Goal: Task Accomplishment & Management: Manage account settings

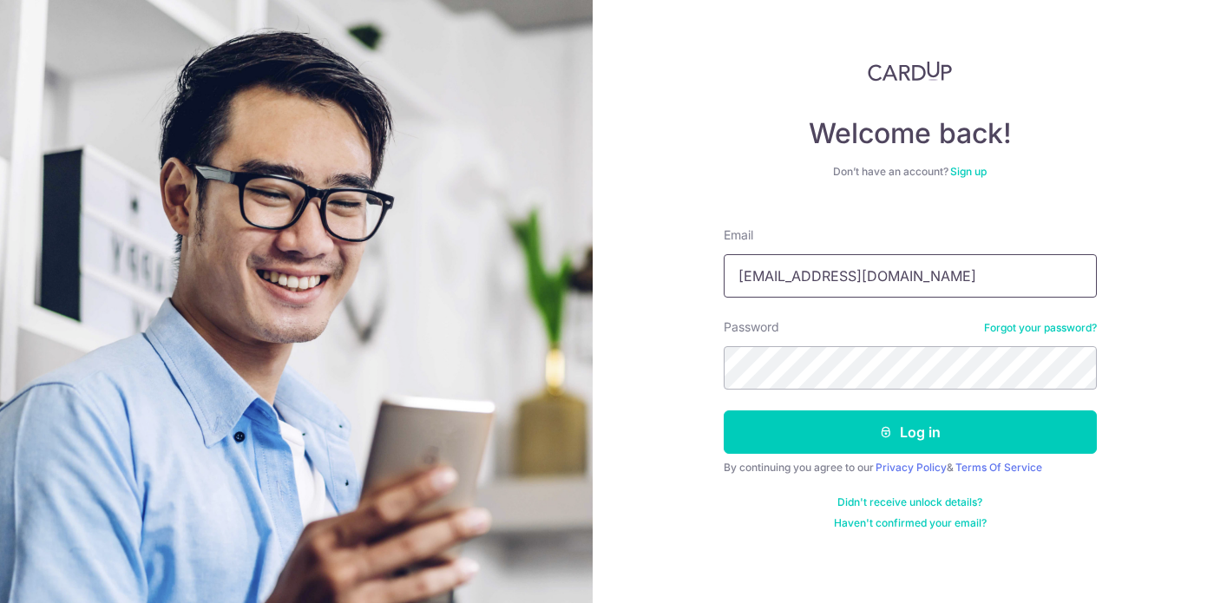
type input "[EMAIL_ADDRESS][DOMAIN_NAME]"
click at [724, 410] on button "Log in" at bounding box center [910, 431] width 373 height 43
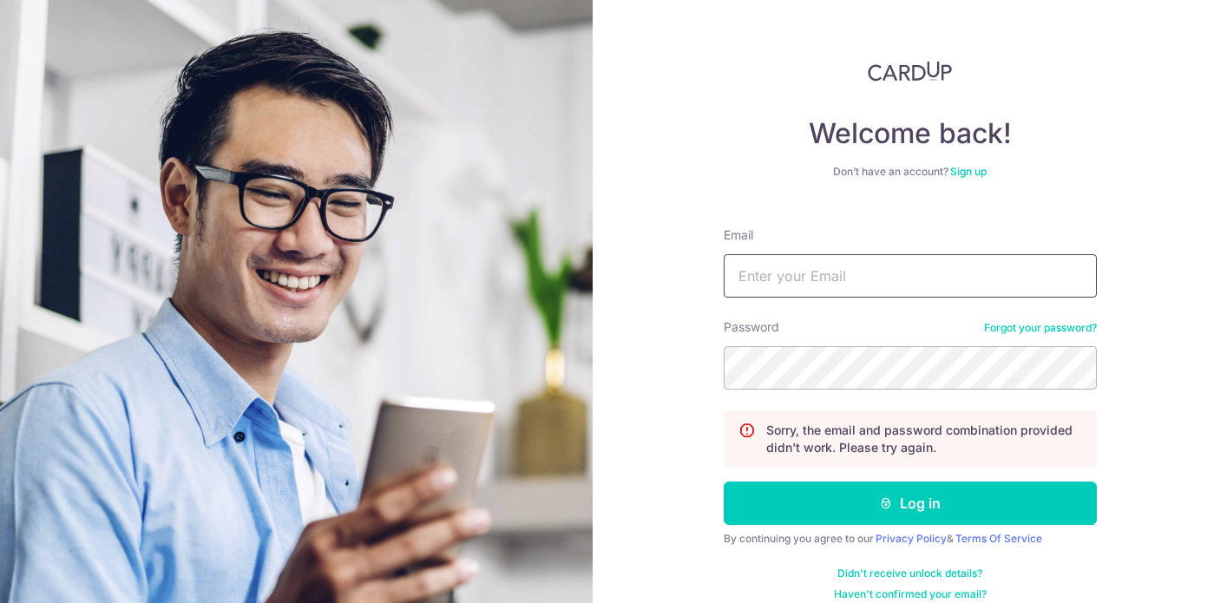
drag, startPoint x: 0, startPoint y: 0, endPoint x: 859, endPoint y: 266, distance: 899.2
click at [858, 266] on input "Email" at bounding box center [910, 275] width 373 height 43
type input "[EMAIL_ADDRESS][DOMAIN_NAME]"
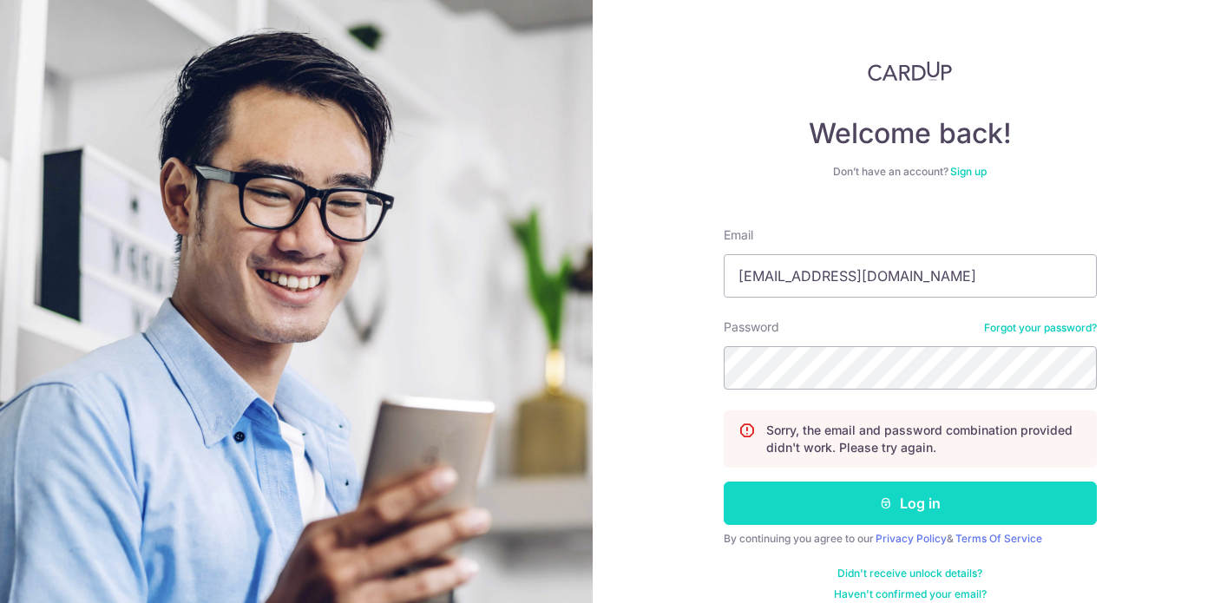
click at [879, 496] on icon "submit" at bounding box center [886, 503] width 14 height 14
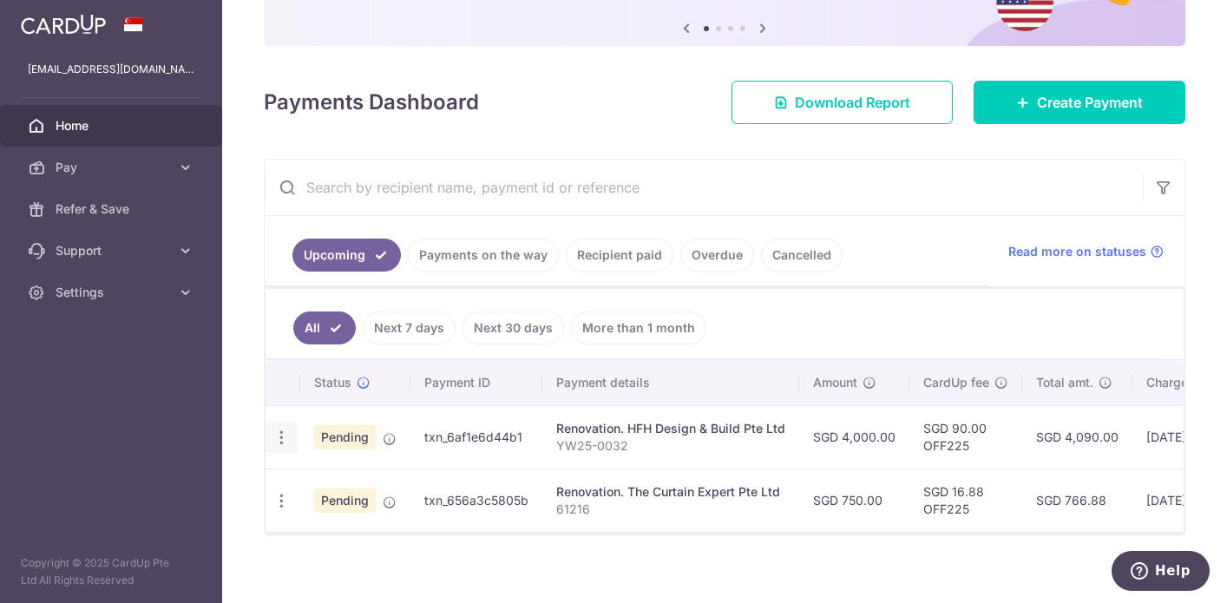
click at [288, 440] on icon "button" at bounding box center [281, 438] width 18 height 18
click at [340, 478] on span "Update payment" at bounding box center [374, 485] width 118 height 21
radio input "true"
type input "4,000.00"
type input "[DATE]"
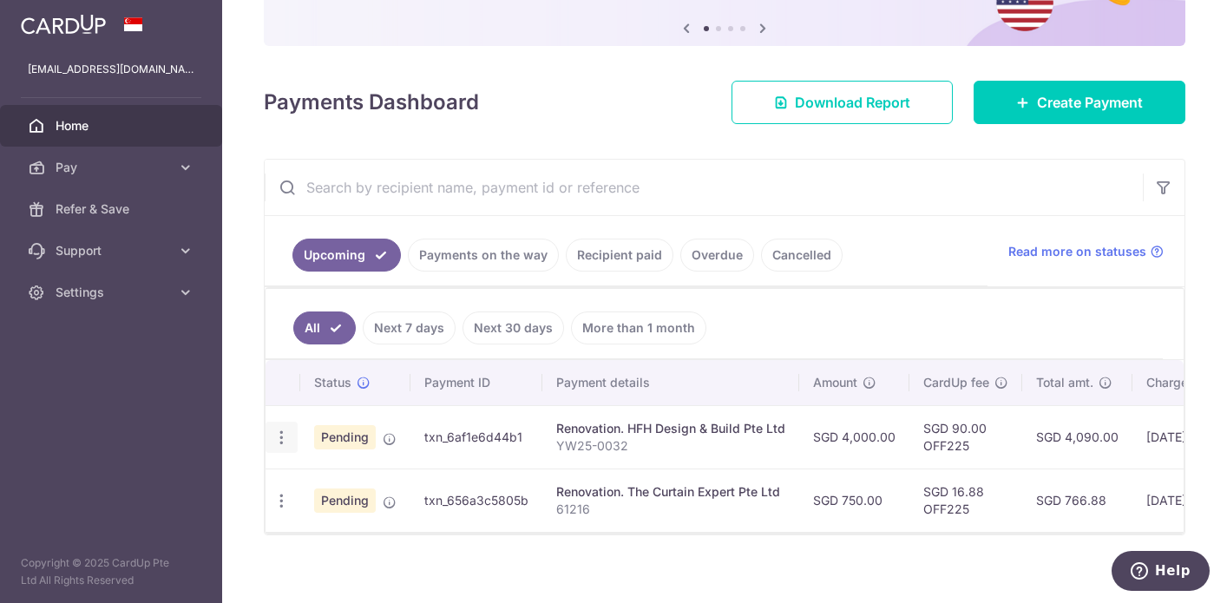
type input "YW25-0032"
type input "2nd Payment (1)"
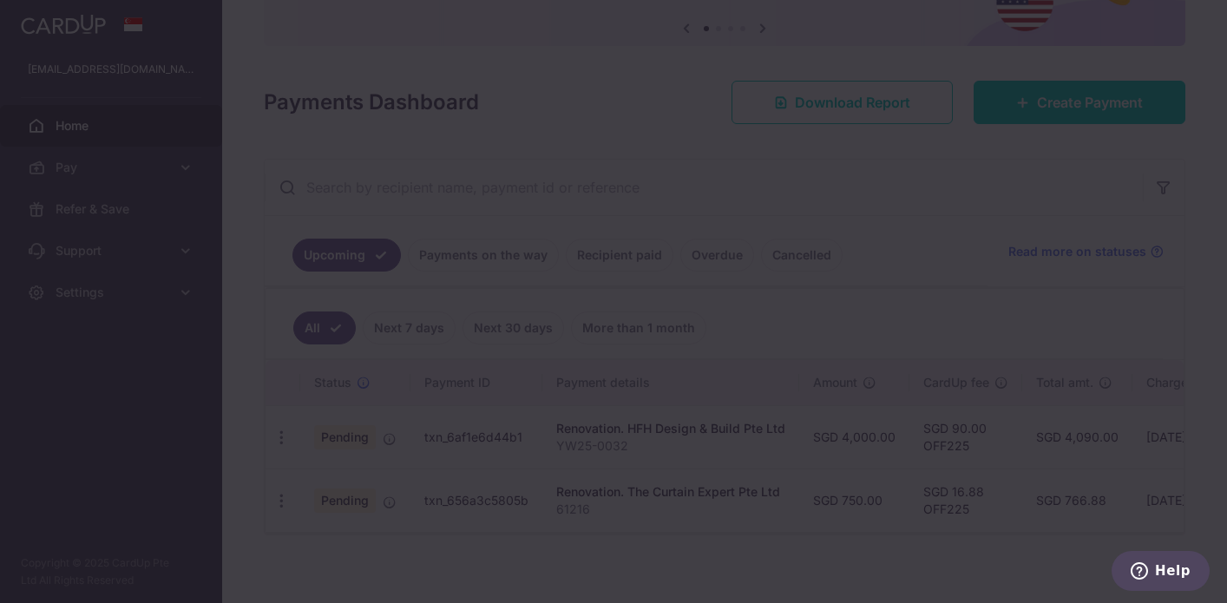
type input "OFF225"
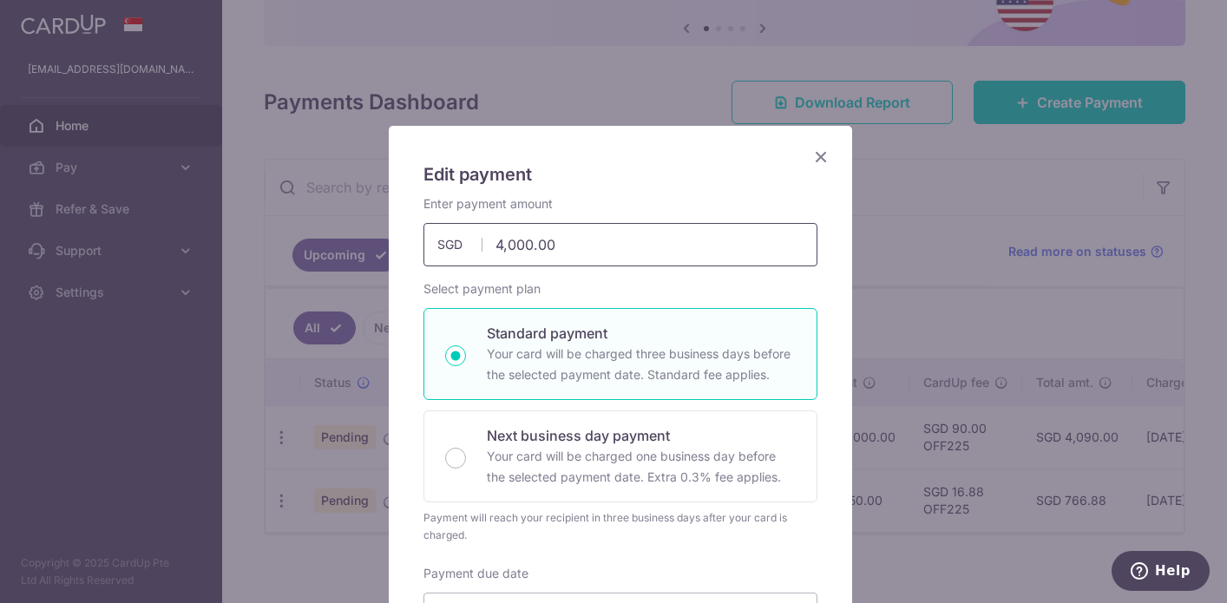
drag, startPoint x: 487, startPoint y: 247, endPoint x: 507, endPoint y: 249, distance: 20.0
click at [507, 249] on input "4,000.00" at bounding box center [620, 244] width 394 height 43
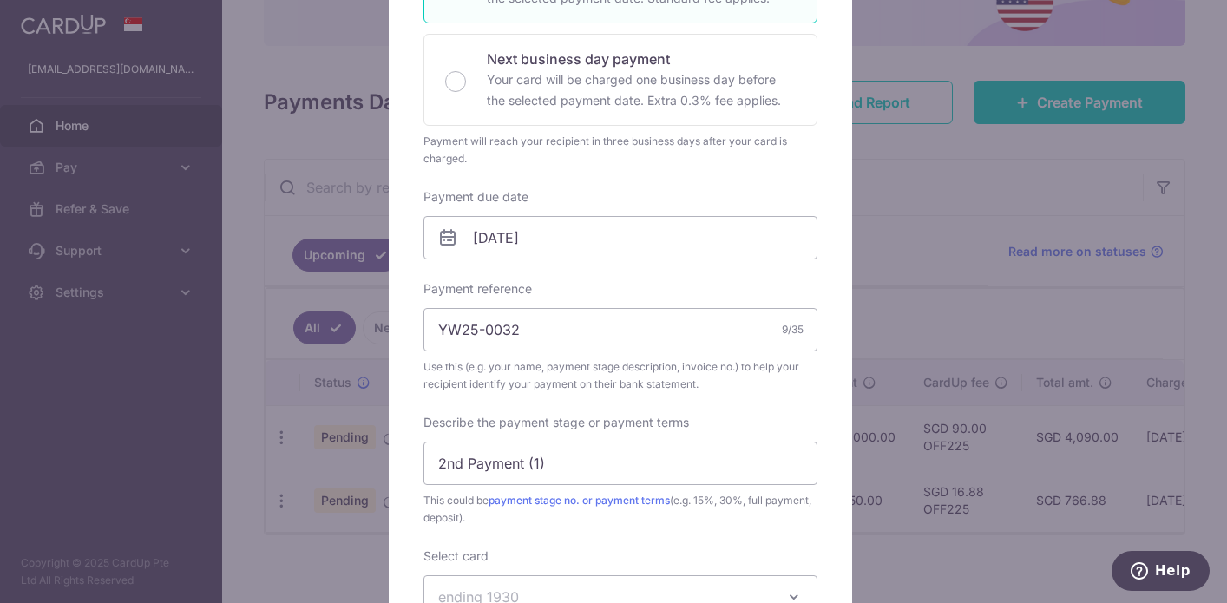
scroll to position [608, 0]
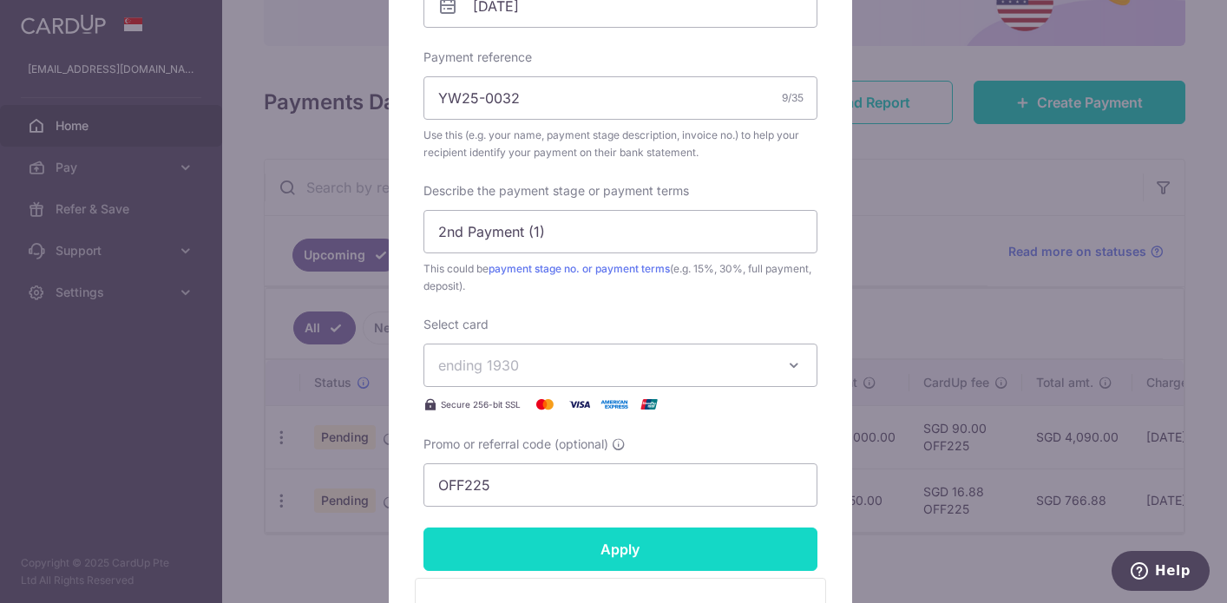
type input "3,500.00"
click at [625, 545] on input "Apply" at bounding box center [620, 549] width 394 height 43
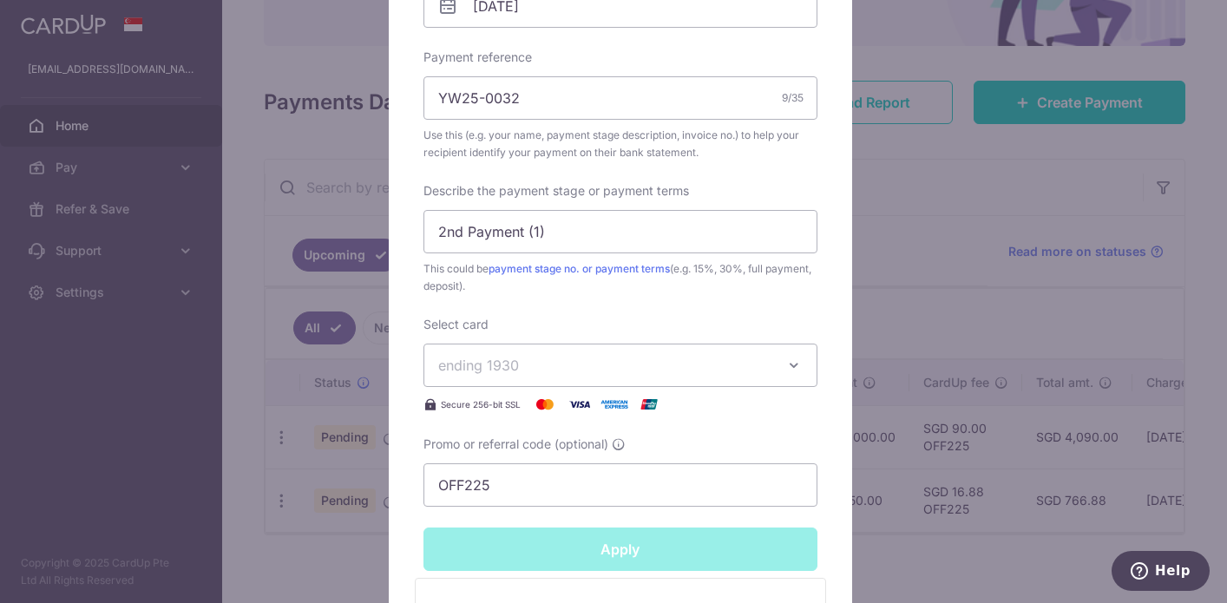
type input "Successfully Applied"
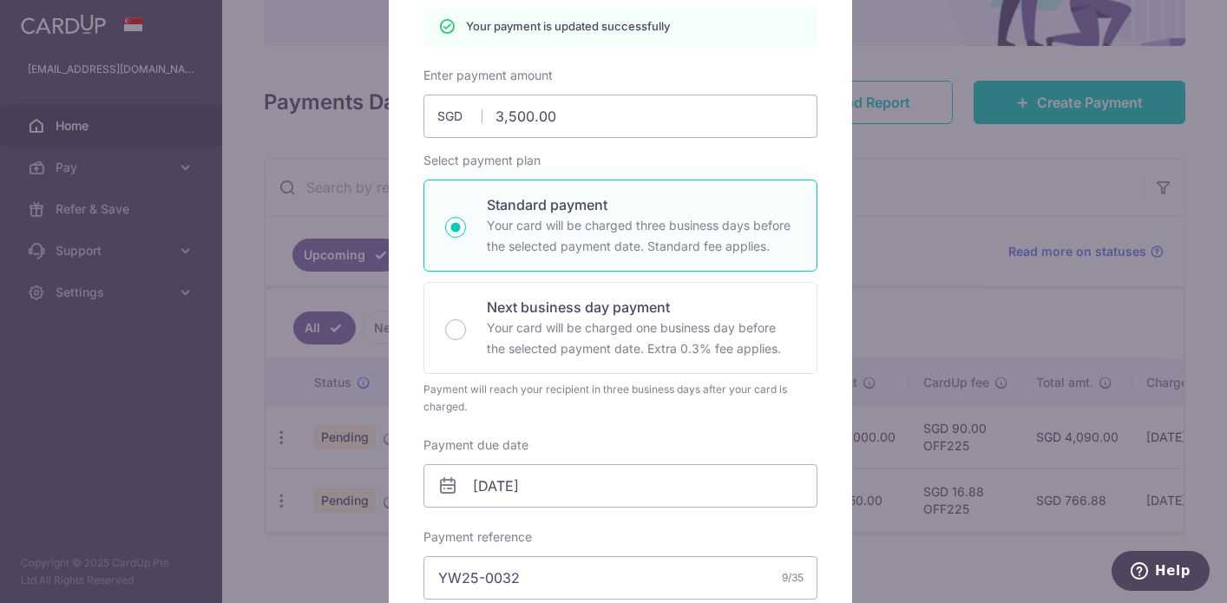
scroll to position [0, 0]
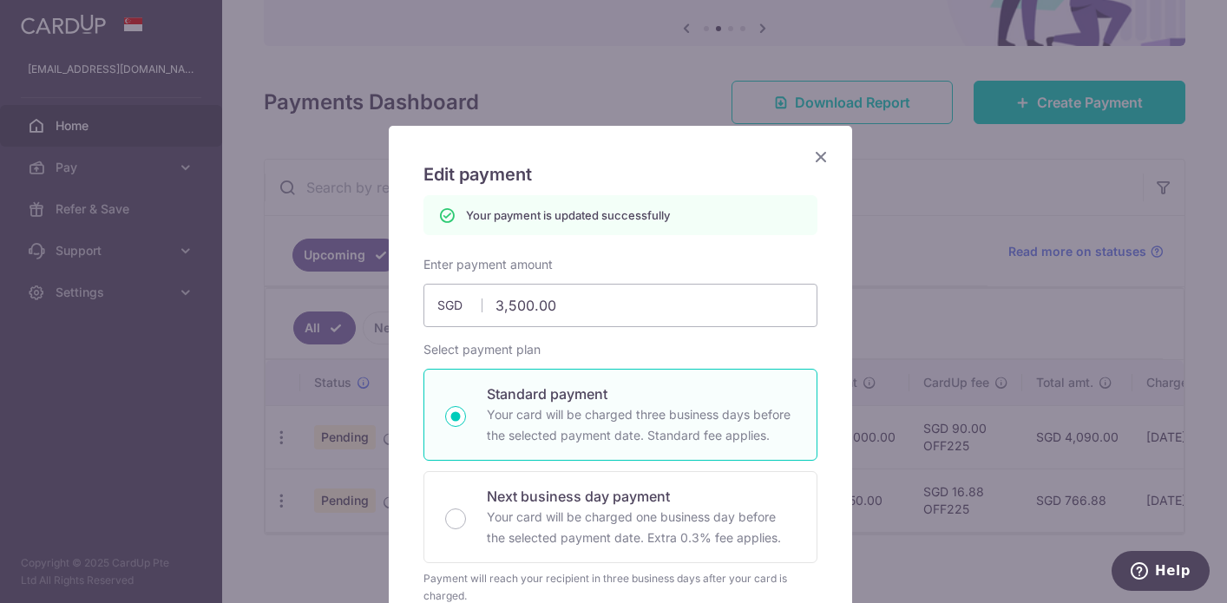
click at [814, 160] on icon "Close" at bounding box center [821, 157] width 21 height 22
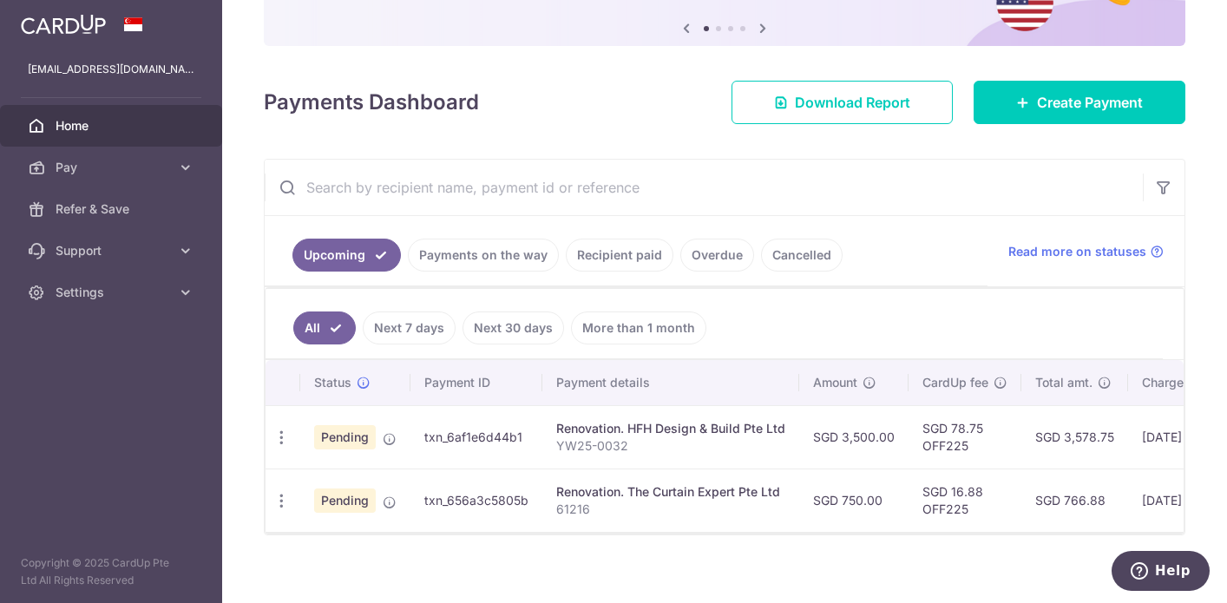
drag, startPoint x: 863, startPoint y: 538, endPoint x: 364, endPoint y: 550, distance: 499.1
click at [364, 550] on div "× Pause Schedule Pause all future payments in this series Pause just this one p…" at bounding box center [724, 301] width 1005 height 603
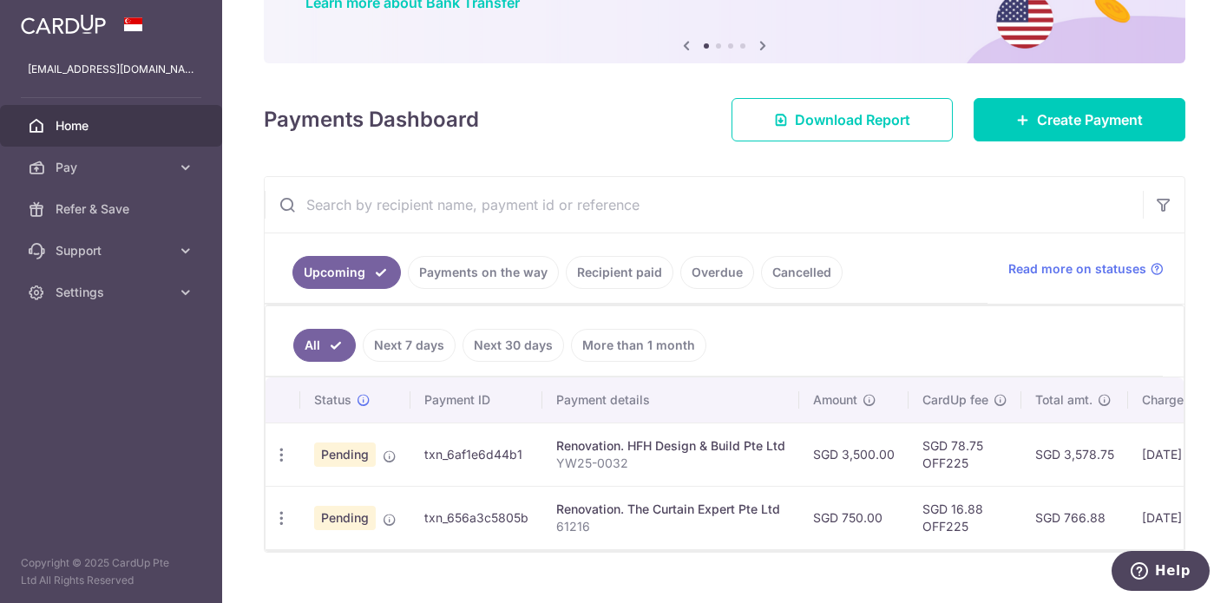
scroll to position [199, 0]
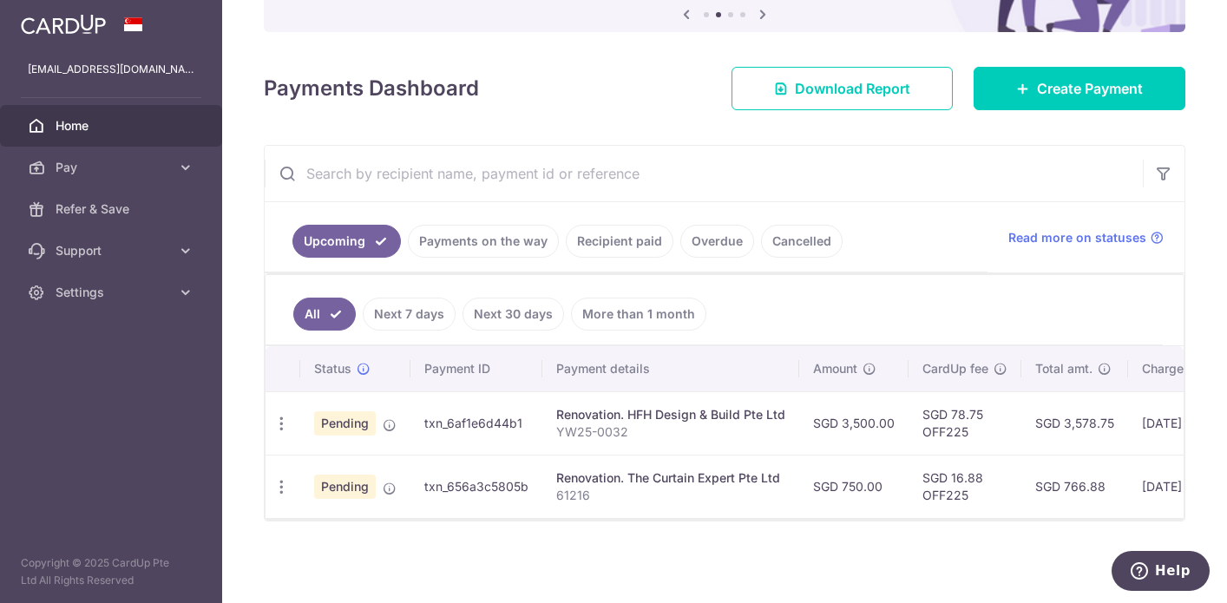
click at [1067, 303] on ul "All Next 7 days Next 30 days More than 1 month" at bounding box center [714, 310] width 897 height 70
click at [822, 507] on td "SGD 750.00" at bounding box center [853, 486] width 109 height 63
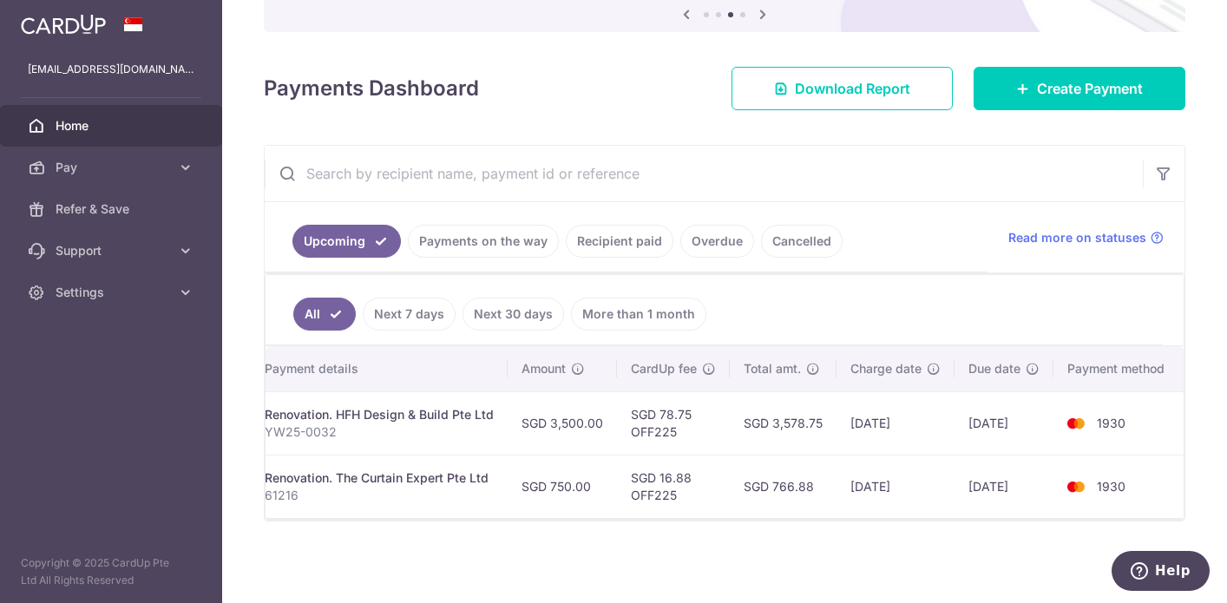
drag, startPoint x: 510, startPoint y: 518, endPoint x: 1048, endPoint y: 548, distance: 538.9
click at [1048, 548] on div "× Pause Schedule Pause all future payments in this series Pause just this one p…" at bounding box center [724, 301] width 1005 height 603
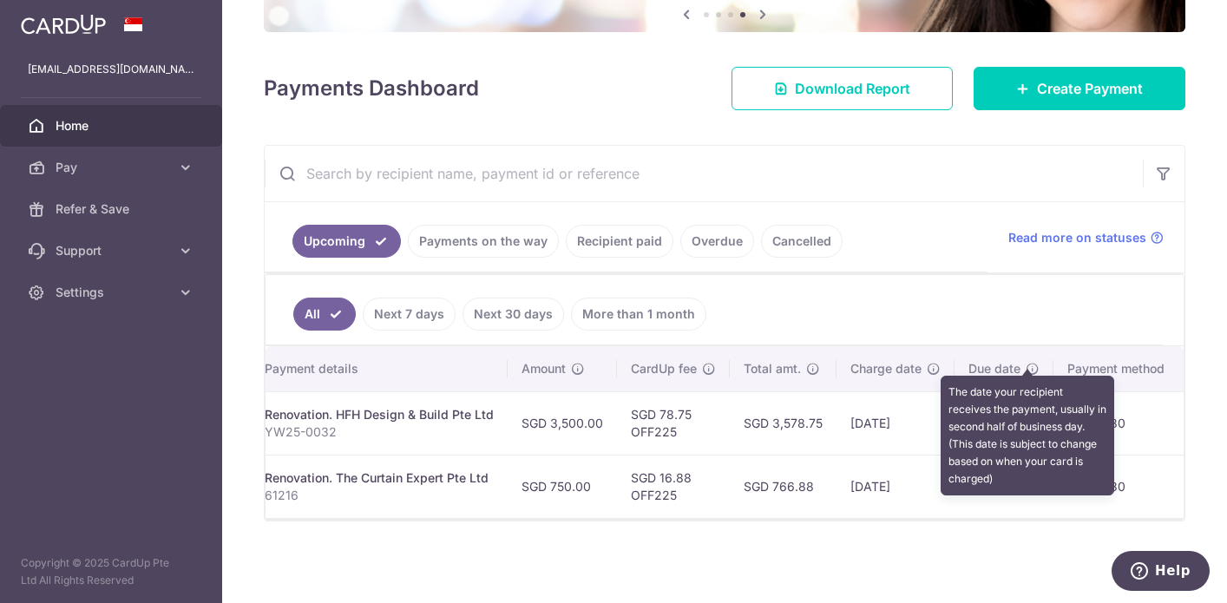
click at [1027, 363] on icon at bounding box center [1033, 369] width 14 height 14
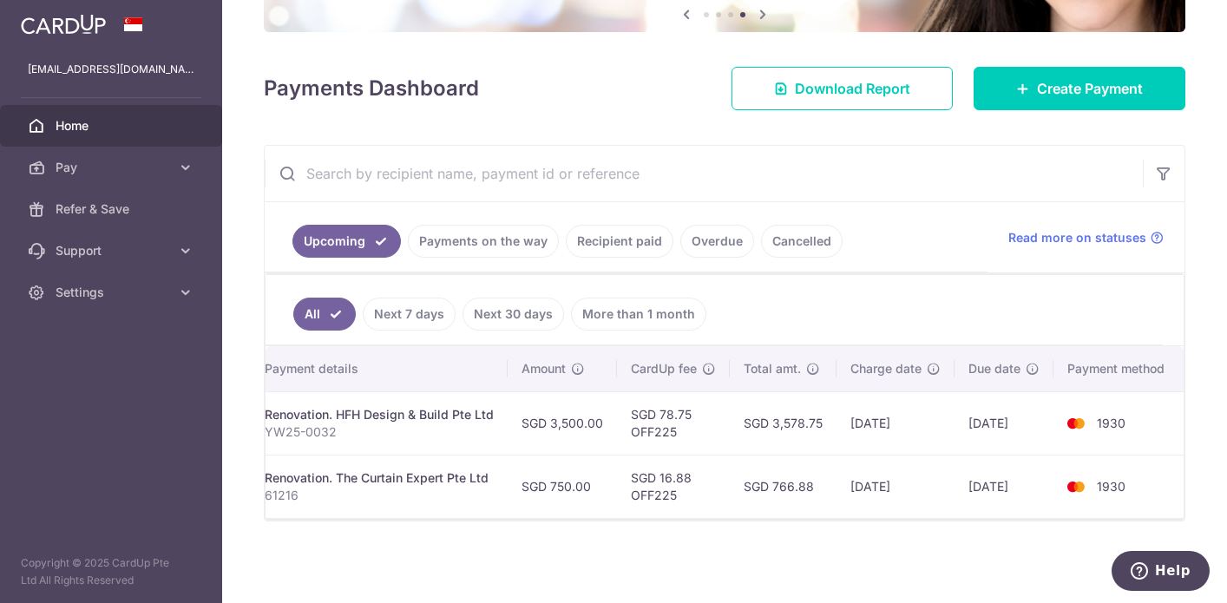
click at [927, 315] on ul "All Next 7 days Next 30 days More than 1 month" at bounding box center [714, 310] width 897 height 70
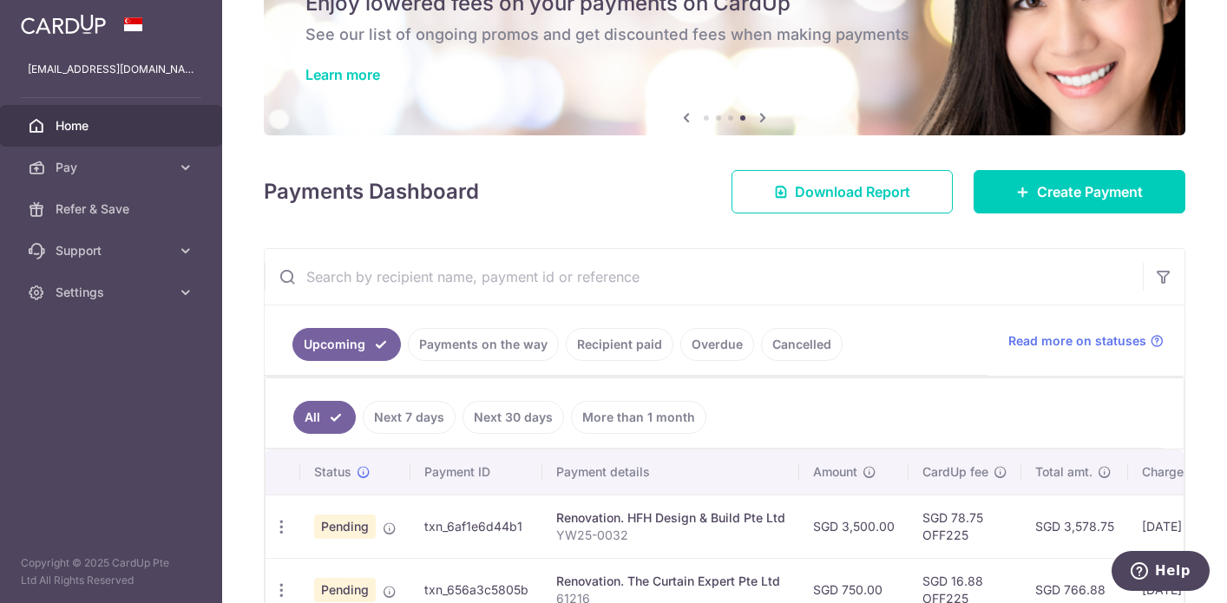
scroll to position [0, 0]
